Goal: Task Accomplishment & Management: Manage account settings

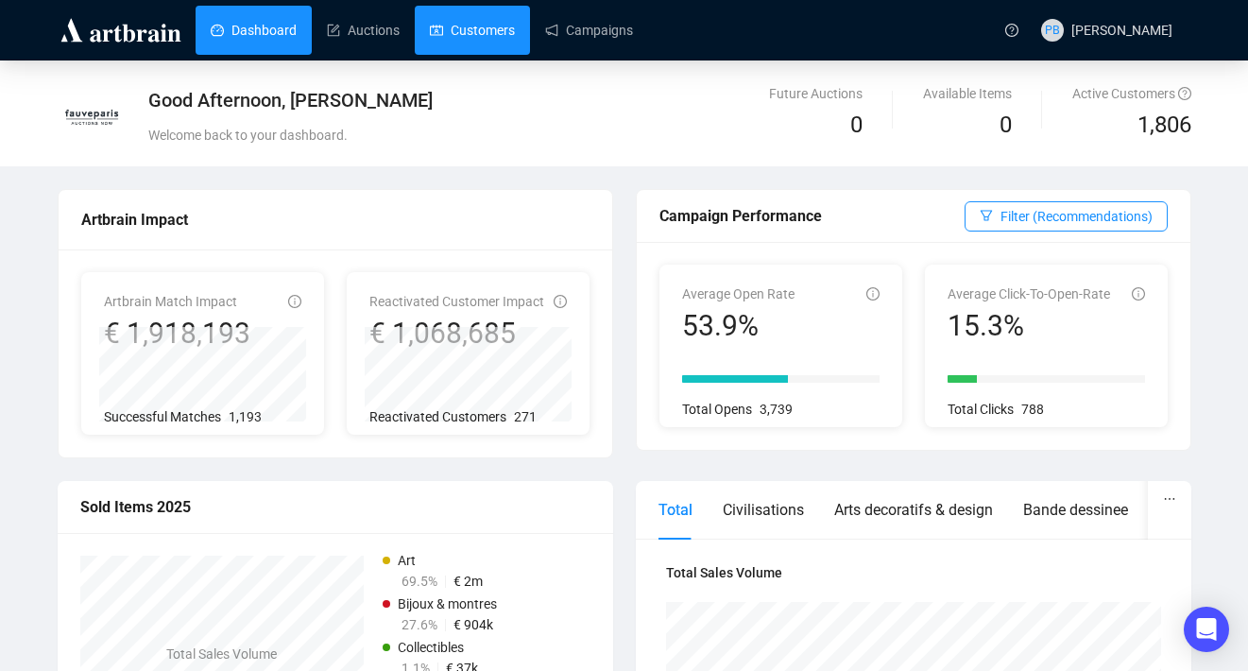
click at [484, 36] on link "Customers" at bounding box center [472, 30] width 85 height 49
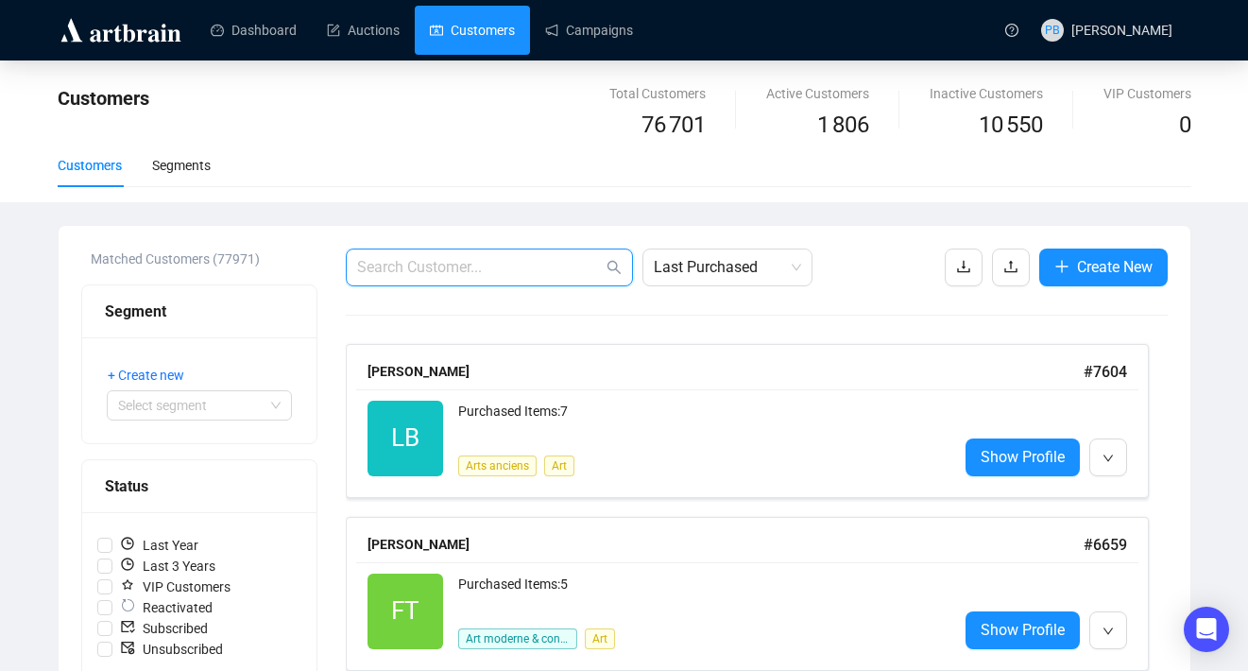
click at [438, 272] on input "text" at bounding box center [480, 267] width 246 height 23
paste input "[EMAIL_ADDRESS][DOMAIN_NAME]"
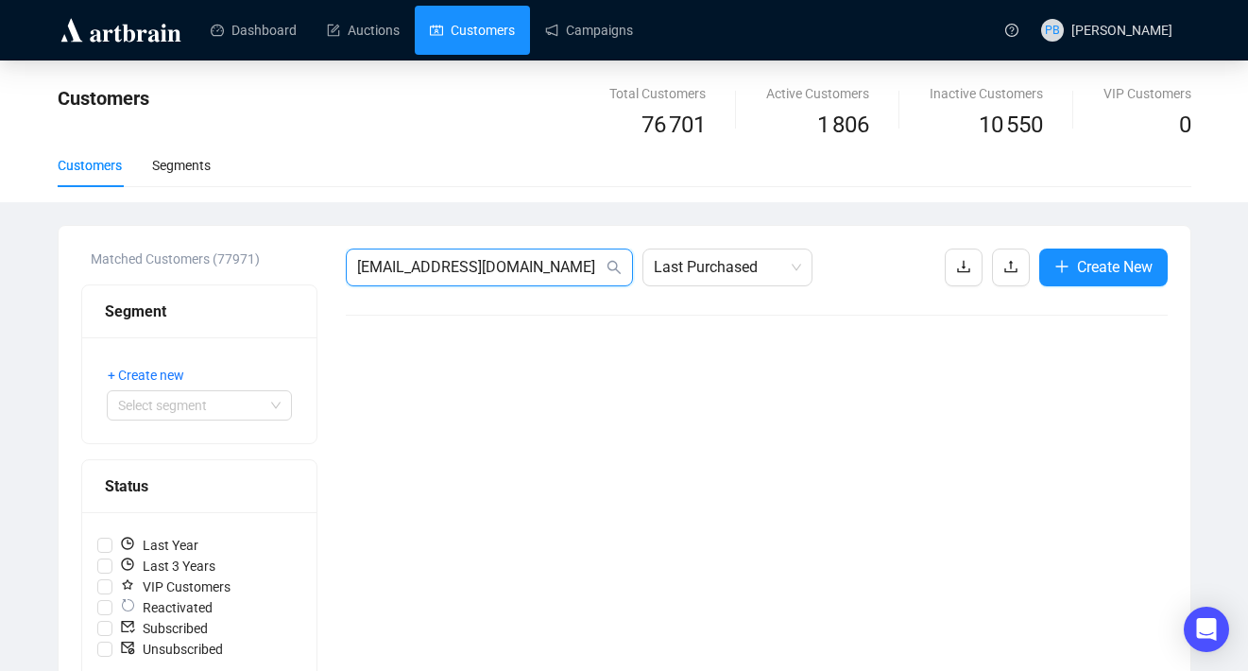
drag, startPoint x: 551, startPoint y: 266, endPoint x: 246, endPoint y: 256, distance: 305.4
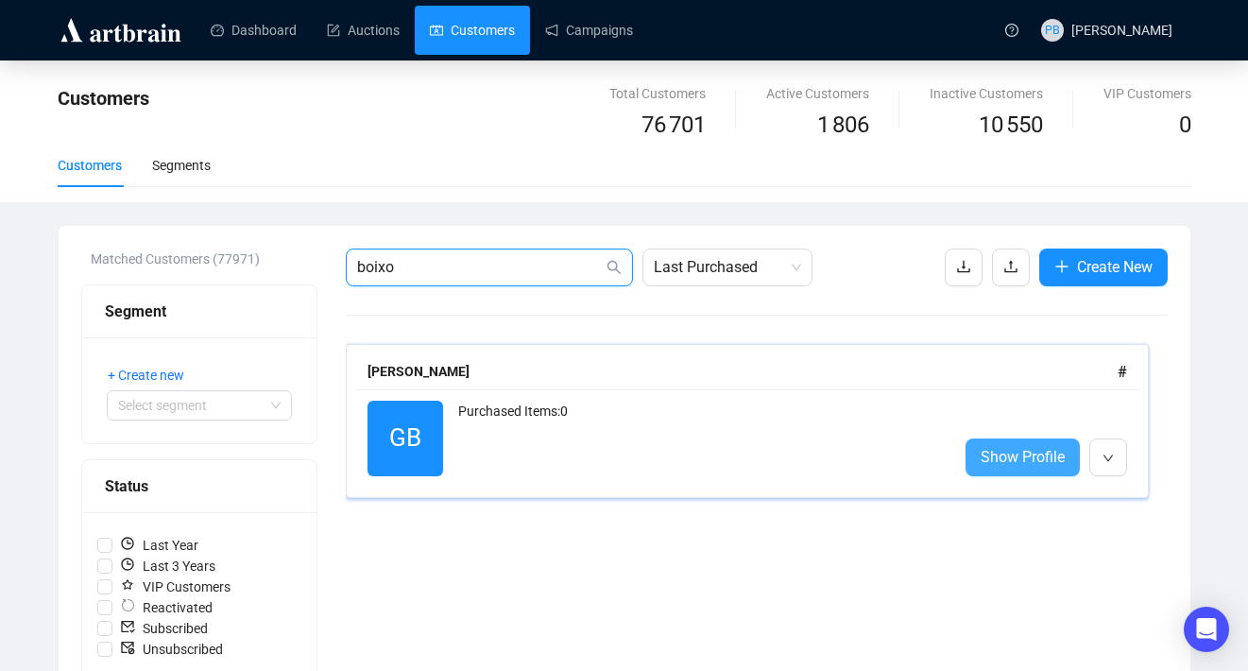
type input "boixo"
click at [1024, 469] on link "Show Profile" at bounding box center [1023, 457] width 114 height 38
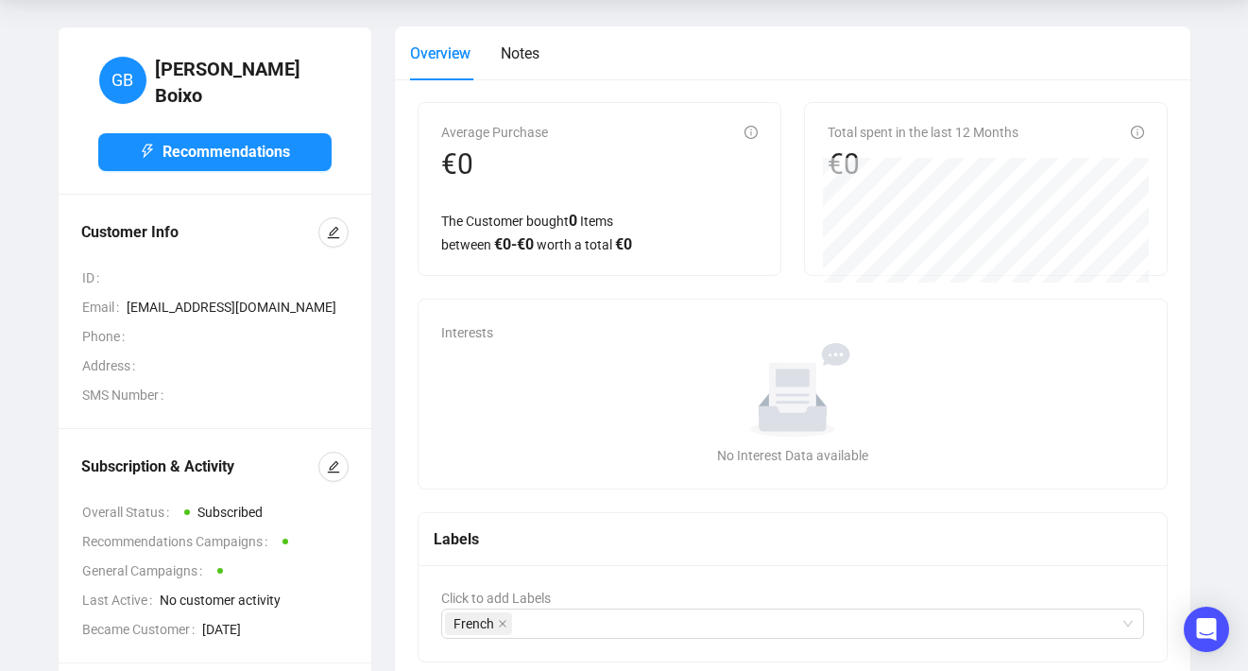
scroll to position [72, 0]
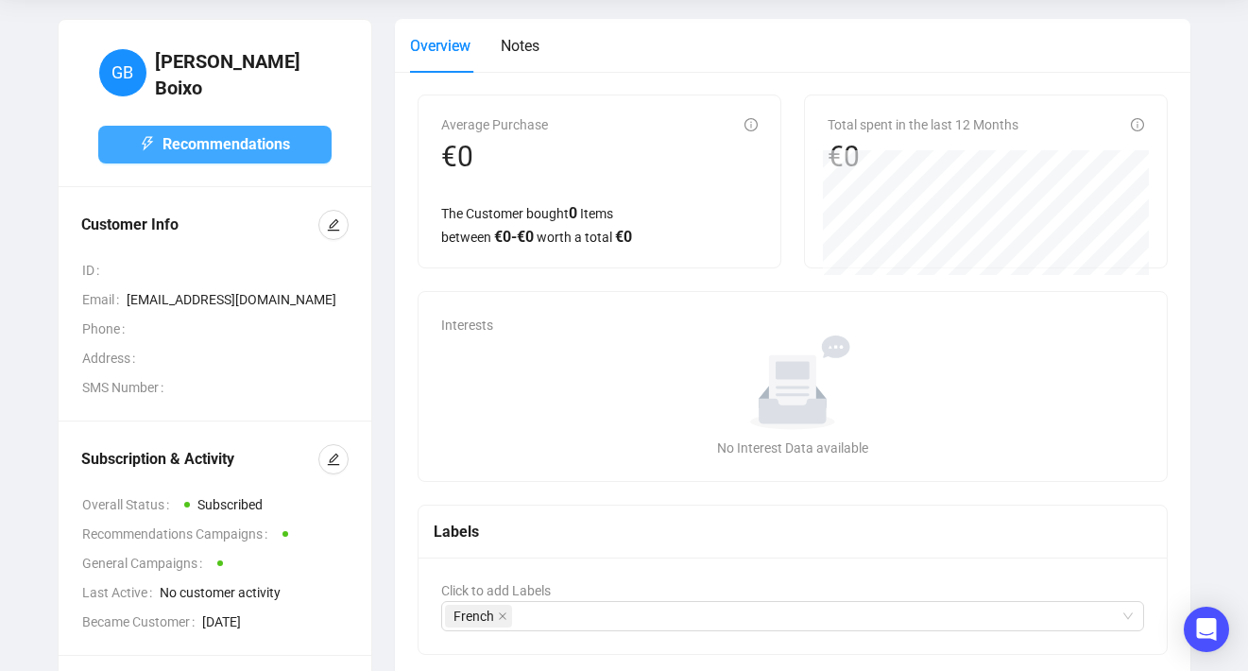
click at [208, 136] on span "Recommendations" at bounding box center [227, 144] width 128 height 24
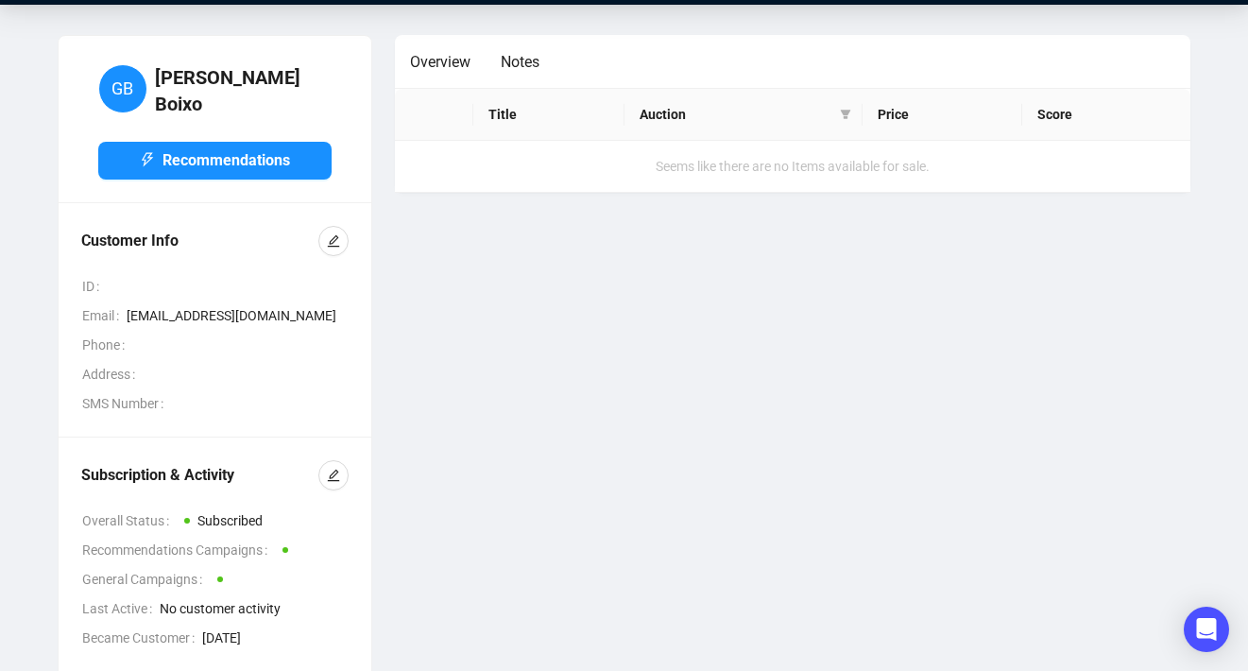
scroll to position [0, 0]
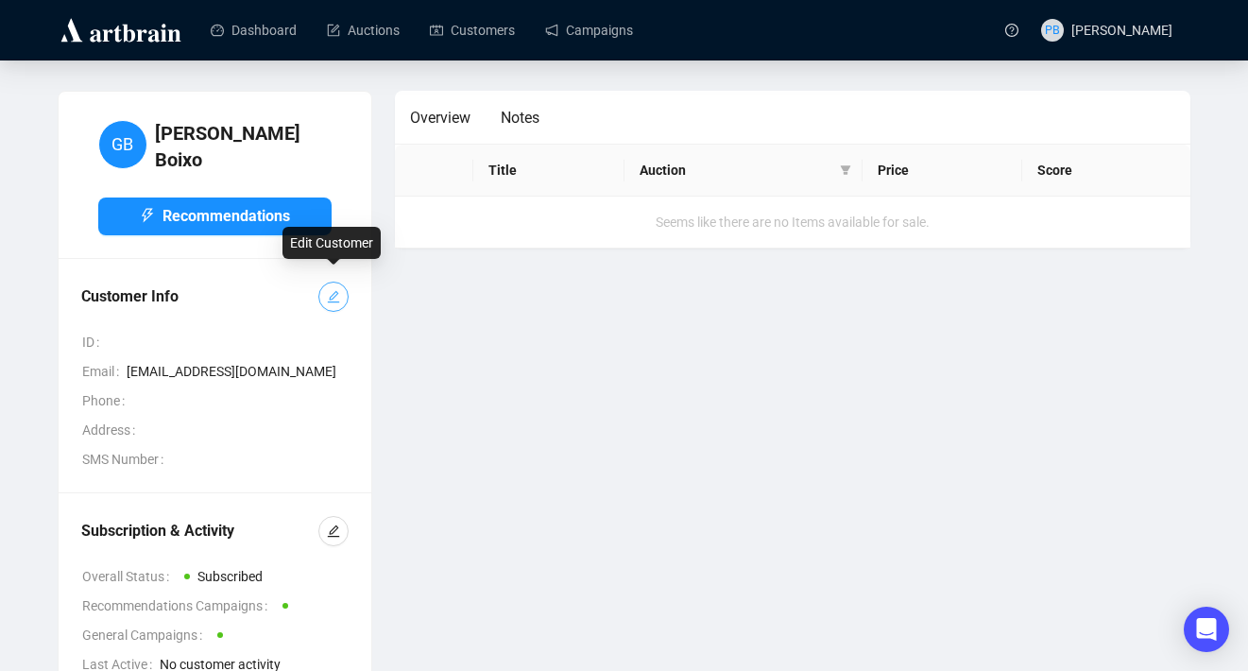
click at [331, 290] on icon "edit" at bounding box center [333, 296] width 13 height 13
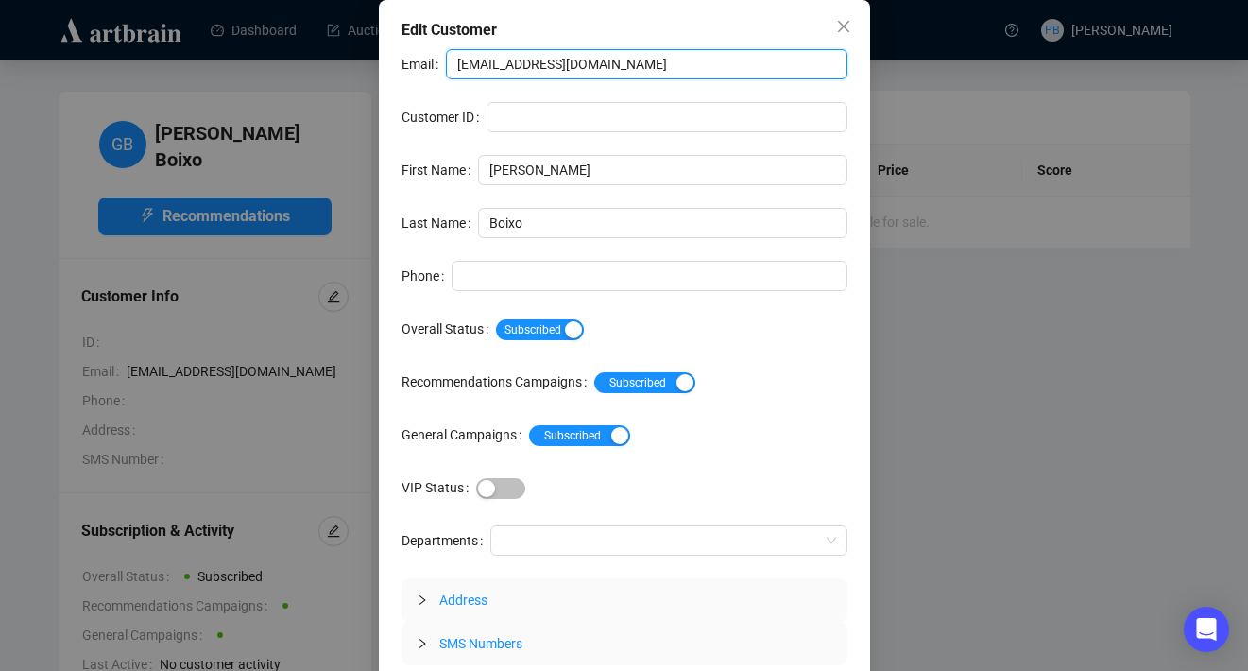
drag, startPoint x: 673, startPoint y: 60, endPoint x: 371, endPoint y: 60, distance: 301.4
click at [371, 60] on div "Edit Customer Email [EMAIL_ADDRESS][DOMAIN_NAME] Customer ID First Name [PERSON…" at bounding box center [624, 335] width 1248 height 671
paste input "[EMAIL_ADDRESS][DOMAIN_NAME]"
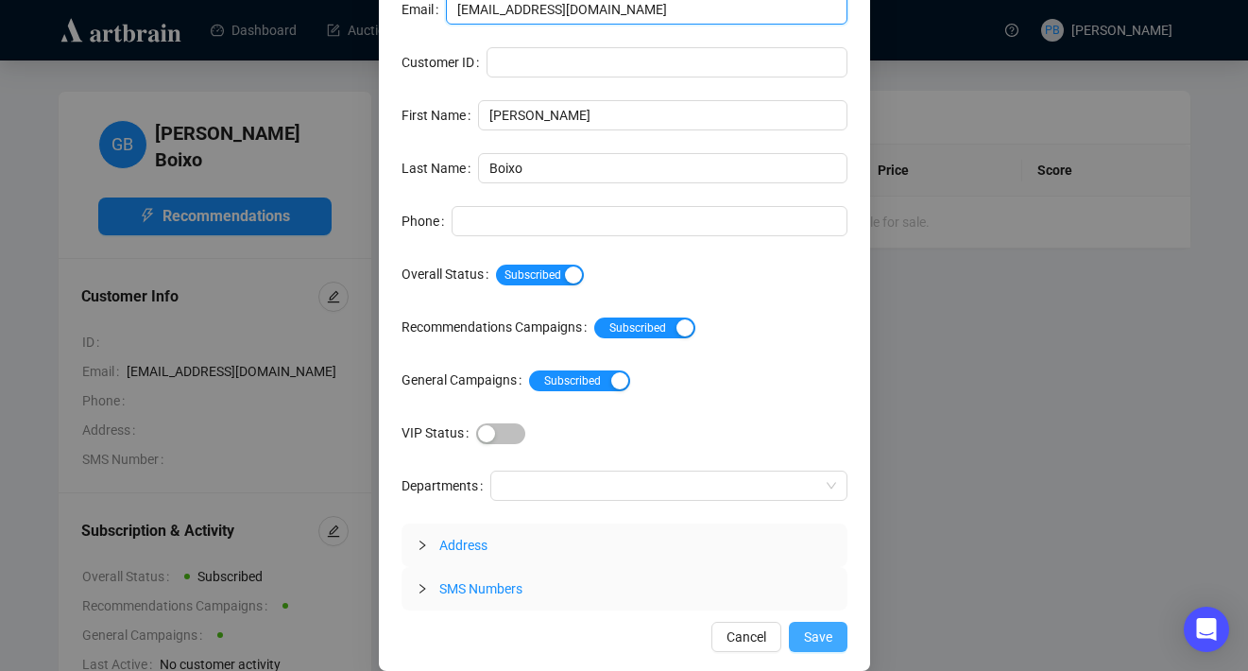
type input "[EMAIL_ADDRESS][DOMAIN_NAME]"
click at [811, 643] on span "Save" at bounding box center [818, 637] width 28 height 21
